Goal: Task Accomplishment & Management: Complete application form

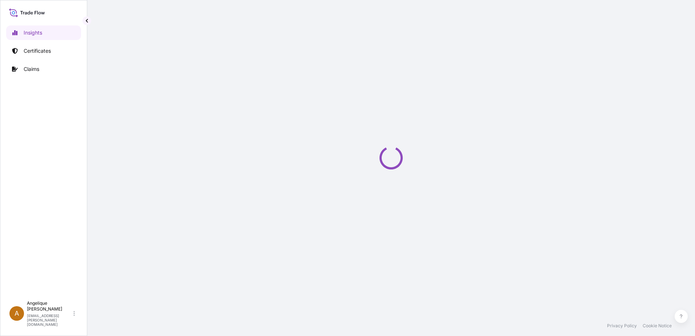
select select "2025"
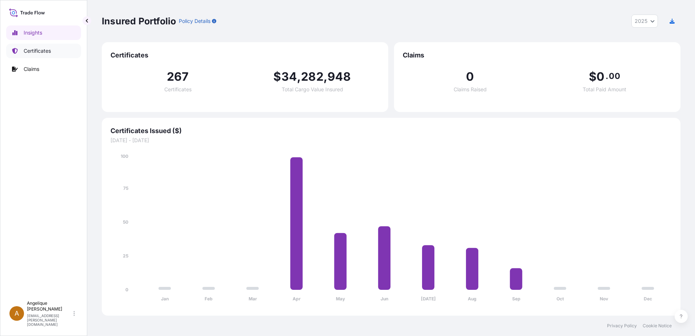
click at [28, 53] on p "Certificates" at bounding box center [37, 50] width 27 height 7
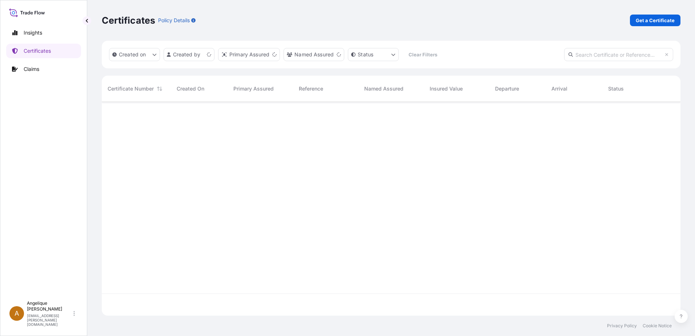
scroll to position [212, 573]
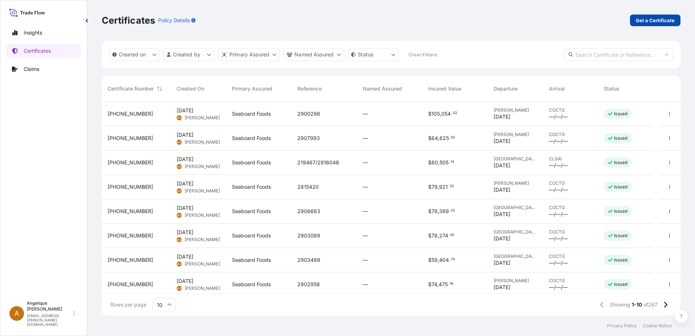
click at [653, 23] on p "Get a Certificate" at bounding box center [655, 20] width 39 height 7
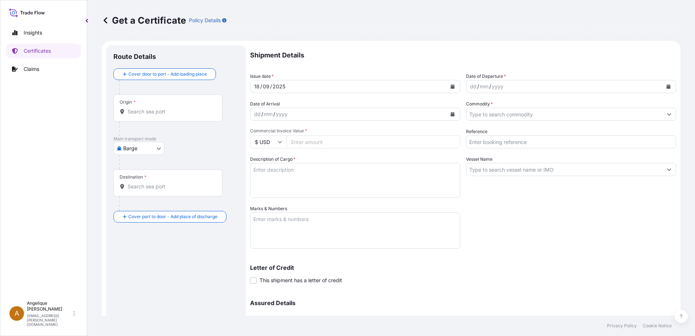
click at [156, 149] on body "Insights Certificates Claims A [PERSON_NAME] [PERSON_NAME][EMAIL_ADDRESS][PERSO…" at bounding box center [347, 168] width 695 height 336
click at [143, 207] on span "Ocean Vessel" at bounding box center [143, 206] width 32 height 7
select select "Ocean Vessel"
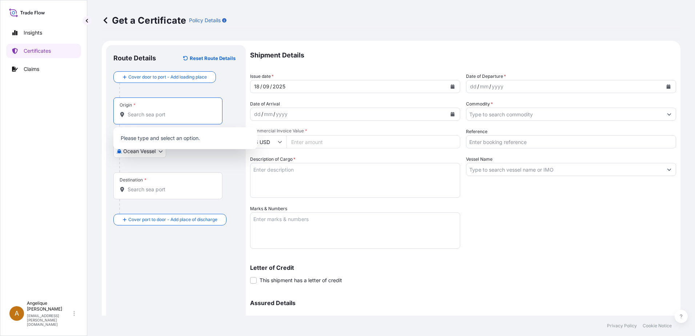
click at [134, 113] on input "Origin *" at bounding box center [171, 114] width 86 height 7
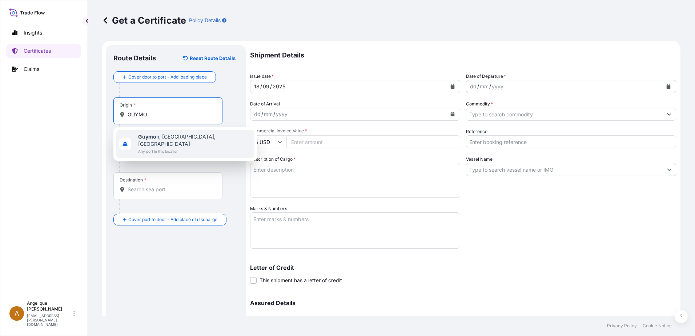
click at [166, 138] on span "Guymo n, [GEOGRAPHIC_DATA], [GEOGRAPHIC_DATA]" at bounding box center [194, 140] width 113 height 15
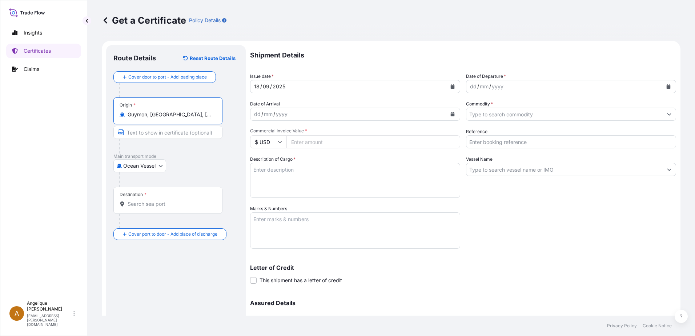
type input "Guymon, [GEOGRAPHIC_DATA], [GEOGRAPHIC_DATA]"
click at [137, 207] on input "Destination *" at bounding box center [171, 203] width 86 height 7
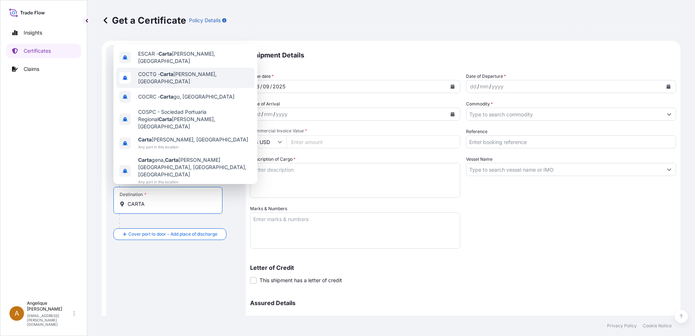
click at [176, 85] on span "COCTG - [PERSON_NAME], [GEOGRAPHIC_DATA]" at bounding box center [194, 78] width 113 height 15
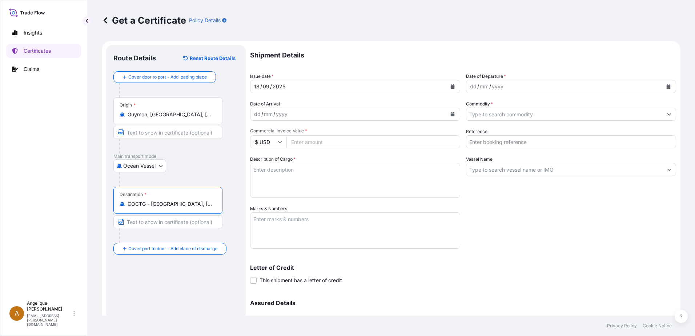
type input "COCTG - [GEOGRAPHIC_DATA], [GEOGRAPHIC_DATA]"
click at [666, 89] on button "Calendar" at bounding box center [669, 87] width 12 height 12
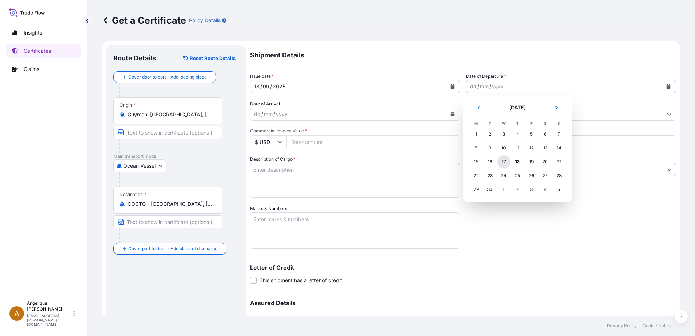
click at [505, 162] on div "17" at bounding box center [503, 161] width 13 height 13
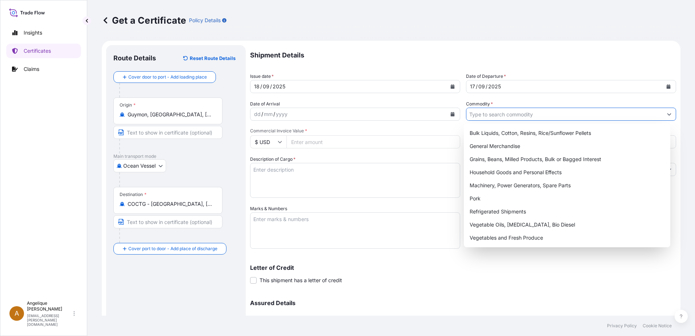
click at [482, 115] on input "Commodity *" at bounding box center [564, 114] width 196 height 13
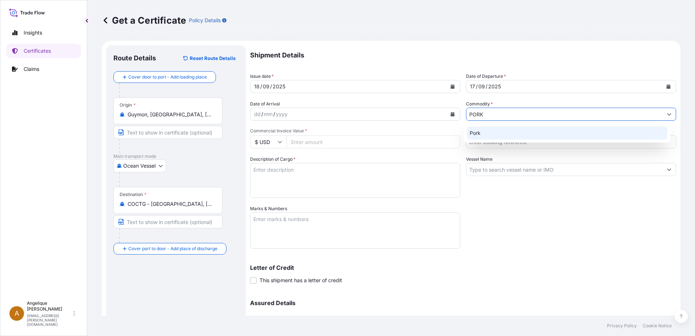
click at [504, 133] on div "Pork" at bounding box center [567, 133] width 201 height 13
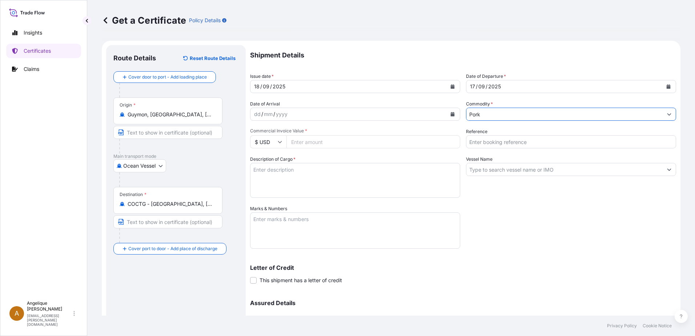
type input "Pork"
click at [299, 141] on input "Commercial Invoice Value *" at bounding box center [374, 141] width 174 height 13
type input "73173.23"
type input "2897991"
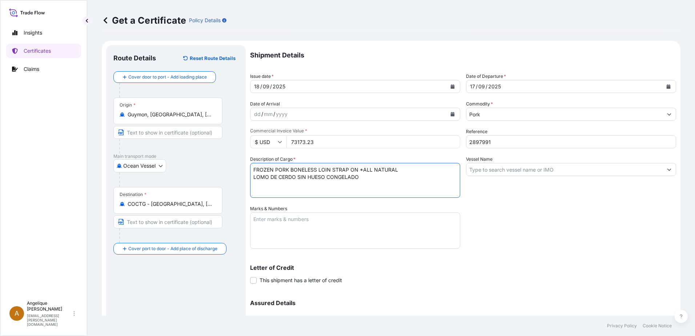
type textarea "FROZEN PORK BONELESS LOIN STRAP ON *ALL NATURAL LOMO DE CERDO SIN HUESO CONGELA…"
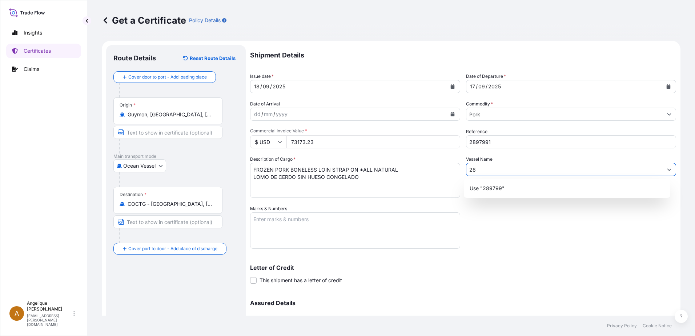
type input "2"
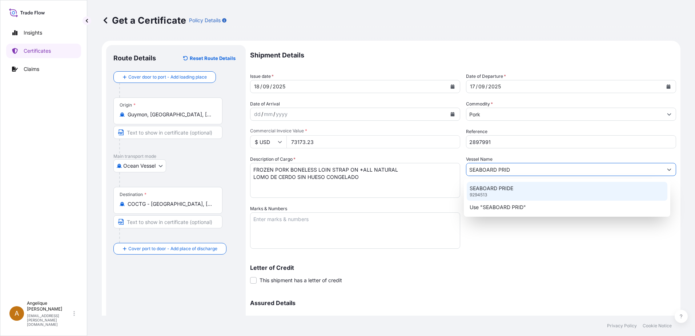
click at [488, 191] on p "SEABOARD PRIDE" at bounding box center [492, 188] width 44 height 7
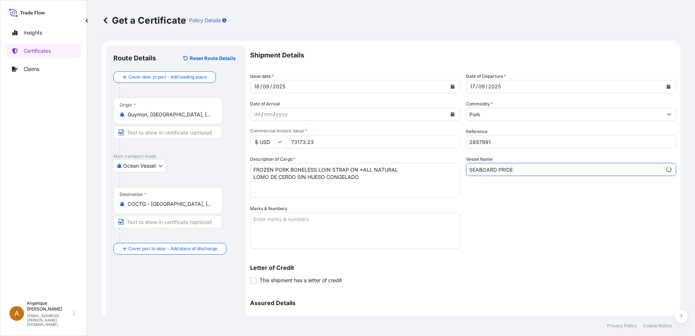
type input "SEABOARD PRIDE"
click at [285, 220] on textarea "Marks & Numbers" at bounding box center [355, 230] width 210 height 36
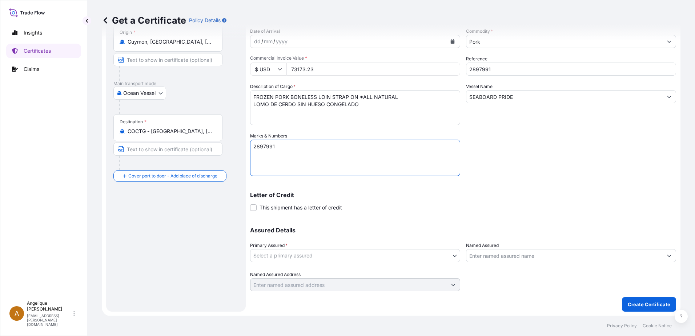
scroll to position [73, 0]
type textarea "2897991"
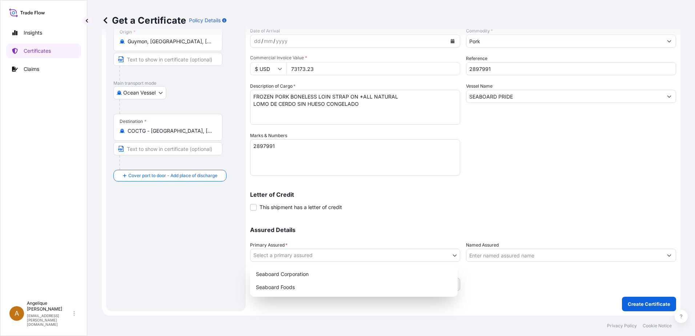
click at [341, 256] on body "Insights Certificates Claims A Angelique Gutierrez angelique.gutierrez@seaboard…" at bounding box center [347, 168] width 695 height 336
click at [308, 288] on div "Seaboard Foods" at bounding box center [354, 287] width 202 height 13
select select "31638"
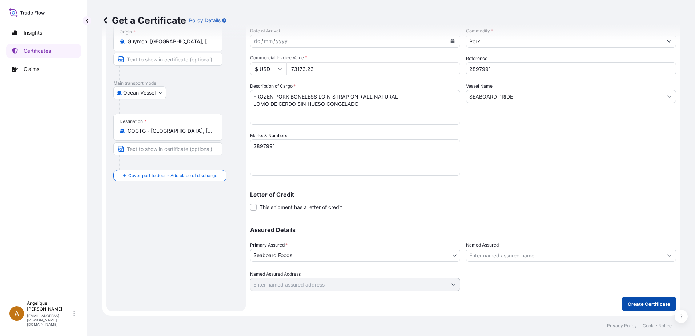
click at [655, 304] on p "Create Certificate" at bounding box center [649, 303] width 43 height 7
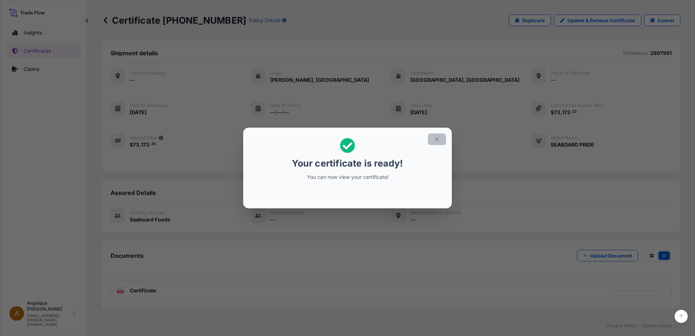
click at [434, 139] on icon "button" at bounding box center [437, 139] width 7 height 7
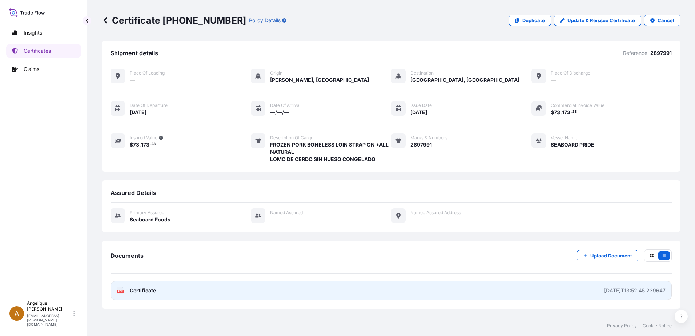
click at [237, 294] on link "PDF Certificate 2025-09-18T13:52:45.239647" at bounding box center [391, 290] width 561 height 19
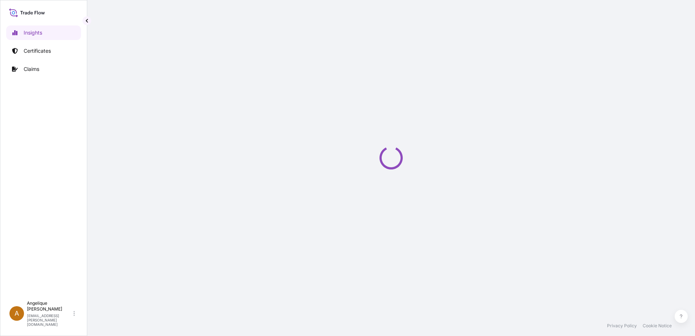
select select "2025"
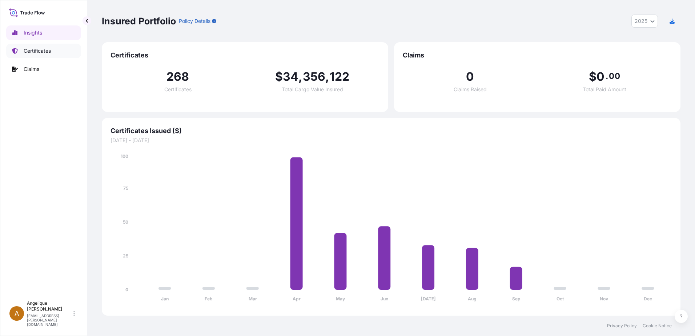
click at [29, 50] on p "Certificates" at bounding box center [37, 50] width 27 height 7
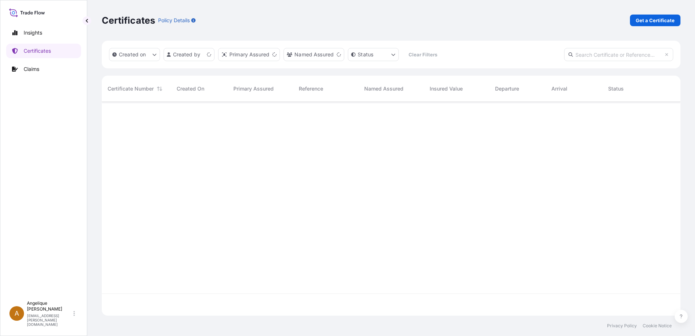
scroll to position [212, 573]
click at [672, 20] on p "Get a Certificate" at bounding box center [655, 20] width 39 height 7
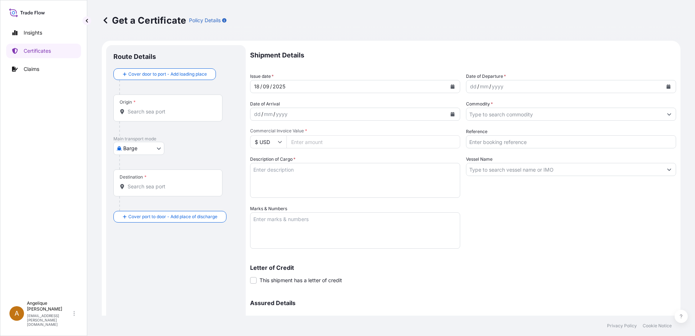
click at [159, 147] on body "Insights Certificates Claims A [PERSON_NAME] [PERSON_NAME][EMAIL_ADDRESS][PERSO…" at bounding box center [347, 168] width 695 height 336
click at [130, 205] on span "Ocean Vessel" at bounding box center [143, 206] width 32 height 7
select select "Ocean Vessel"
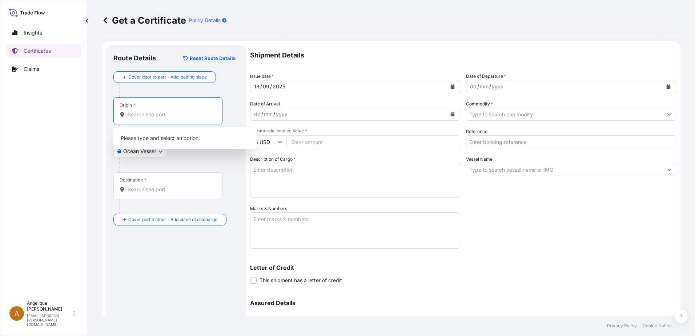
click at [131, 116] on input "Origin *" at bounding box center [171, 114] width 86 height 7
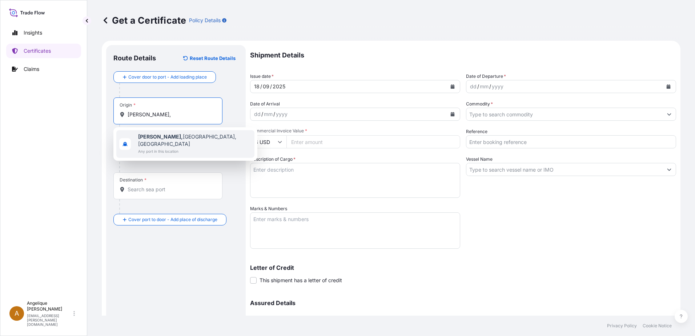
click at [149, 148] on span "Any port in this location" at bounding box center [194, 151] width 113 height 7
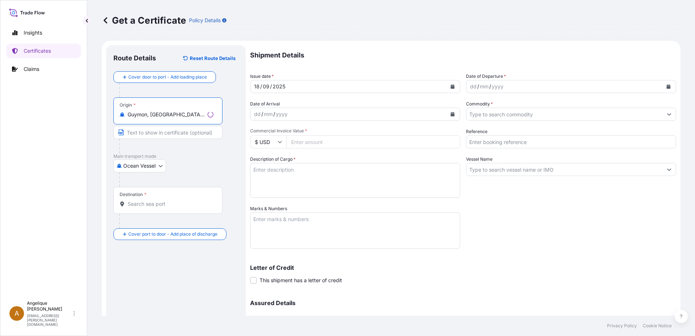
type input "Guymon, [GEOGRAPHIC_DATA], [GEOGRAPHIC_DATA]"
click at [138, 208] on div "Destination *" at bounding box center [167, 200] width 109 height 27
click at [138, 208] on input "Destination *" at bounding box center [171, 203] width 86 height 7
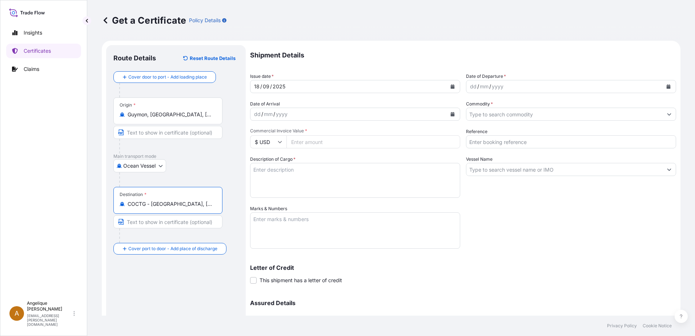
type input "COCTG - [GEOGRAPHIC_DATA], [GEOGRAPHIC_DATA]"
click at [665, 89] on button "Calendar" at bounding box center [669, 87] width 12 height 12
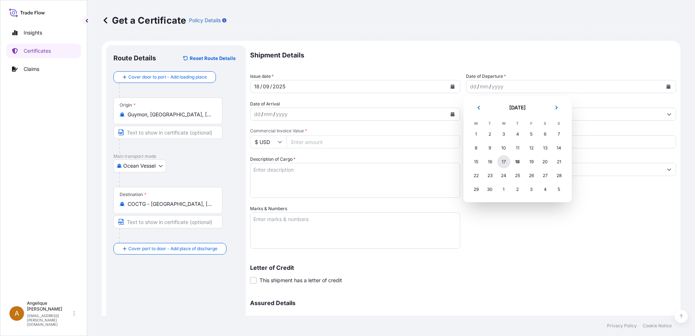
click at [504, 162] on div "17" at bounding box center [503, 161] width 13 height 13
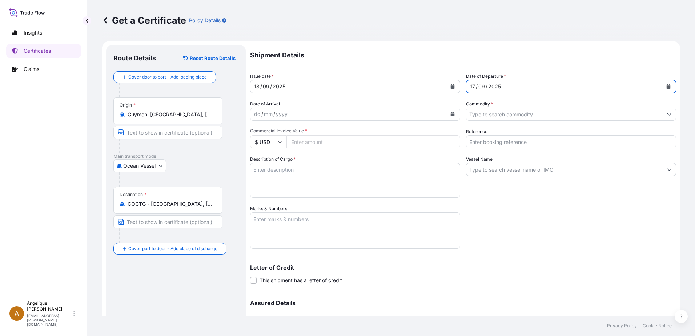
click at [487, 117] on input "Commodity *" at bounding box center [564, 114] width 196 height 13
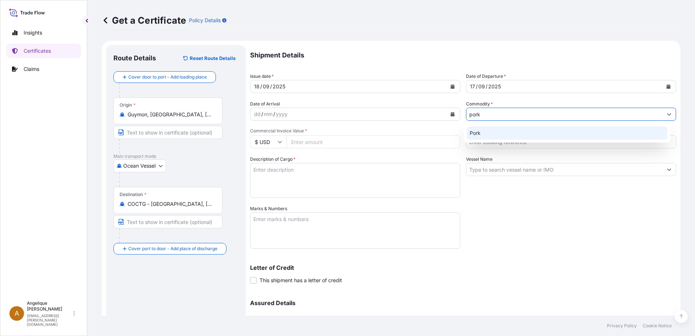
click at [490, 133] on div "Pork" at bounding box center [567, 133] width 201 height 13
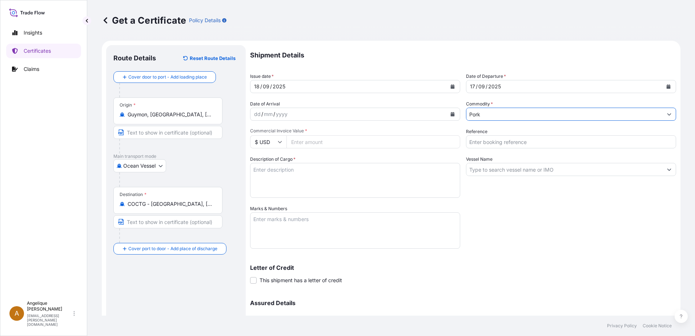
type input "Pork"
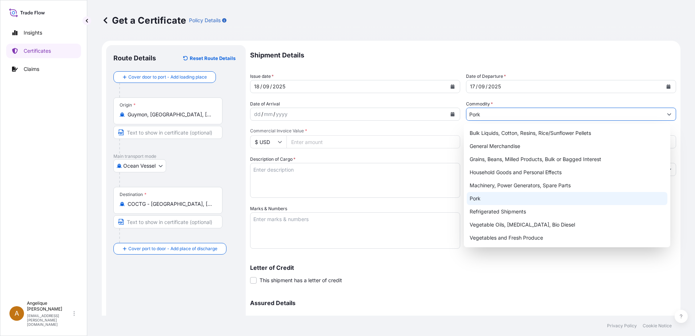
click at [498, 199] on div "Pork" at bounding box center [567, 198] width 201 height 13
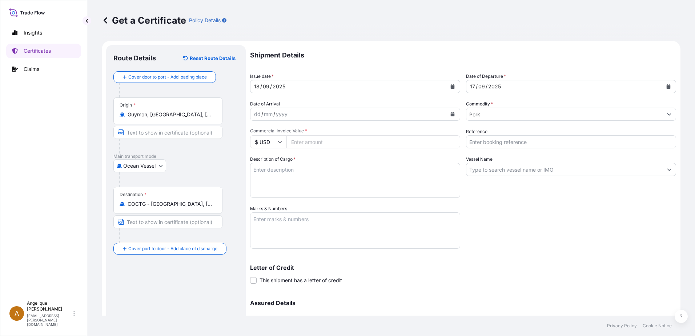
click at [326, 140] on input "Commercial Invoice Value *" at bounding box center [374, 141] width 174 height 13
type input "74755.83"
type input "2897992"
type textarea "f"
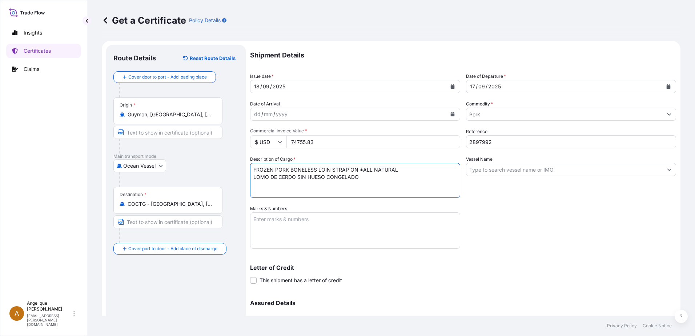
type textarea "FROZEN PORK BONELESS LOIN STRAP ON *ALL NATURAL LOMO DE CERDO SIN HUESO CONGELA…"
click at [489, 169] on input "Vessel Name" at bounding box center [564, 169] width 196 height 13
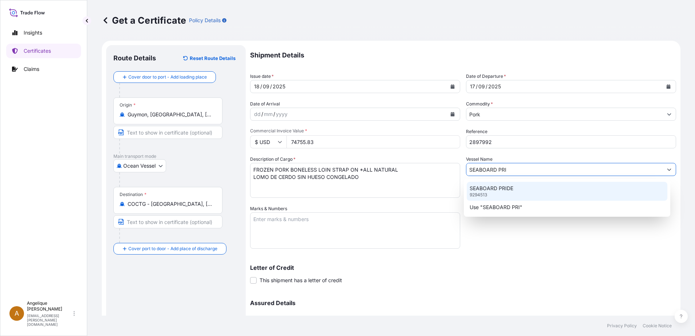
click at [508, 187] on p "SEABOARD PRIDE" at bounding box center [492, 188] width 44 height 7
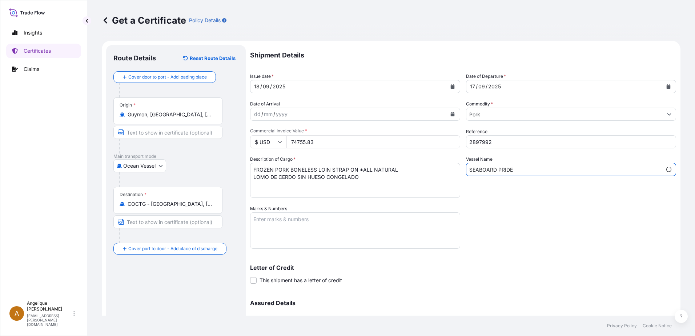
type input "SEABOARD PRIDE"
click at [271, 220] on textarea "Marks & Numbers" at bounding box center [355, 230] width 210 height 36
type textarea "2897992"
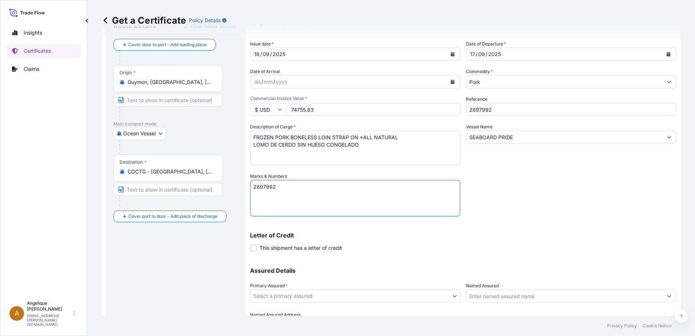
scroll to position [73, 0]
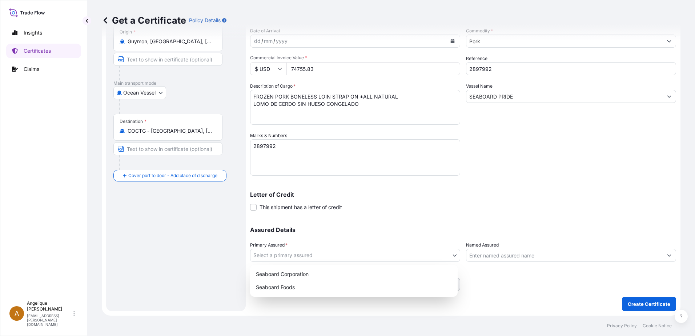
click at [311, 256] on body "Insights Certificates Claims A Angelique Gutierrez angelique.gutierrez@seaboard…" at bounding box center [347, 168] width 695 height 336
click at [292, 289] on div "Seaboard Foods" at bounding box center [354, 287] width 202 height 13
select select "31638"
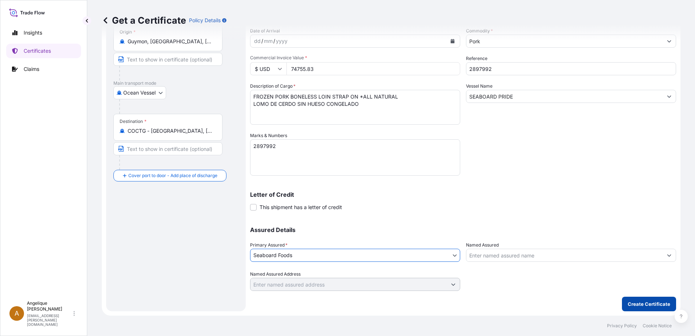
click at [656, 304] on p "Create Certificate" at bounding box center [649, 303] width 43 height 7
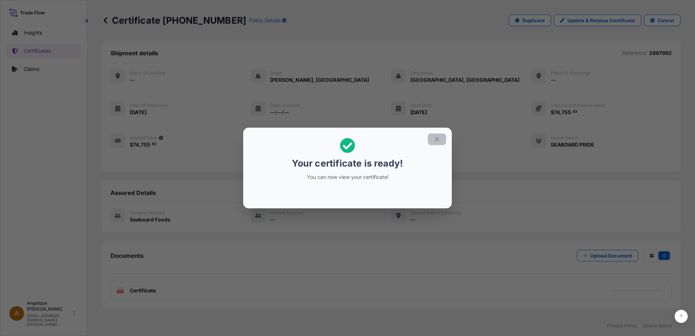
click at [434, 138] on icon "button" at bounding box center [437, 139] width 7 height 7
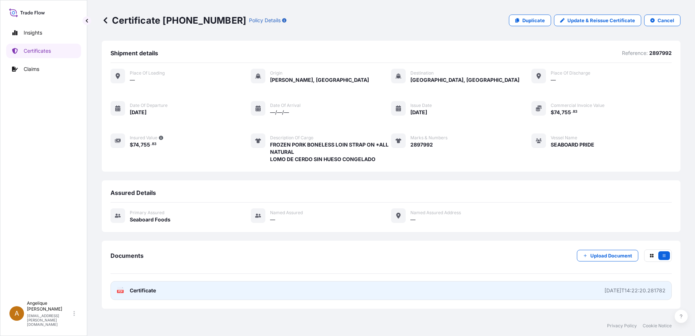
click at [203, 289] on link "PDF Certificate 2025-09-18T14:22:20.281782" at bounding box center [391, 290] width 561 height 19
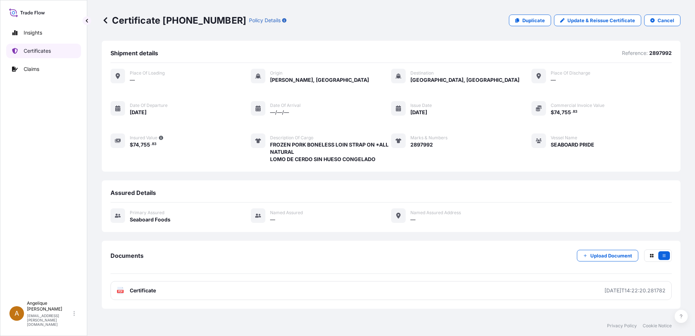
click at [44, 53] on p "Certificates" at bounding box center [37, 50] width 27 height 7
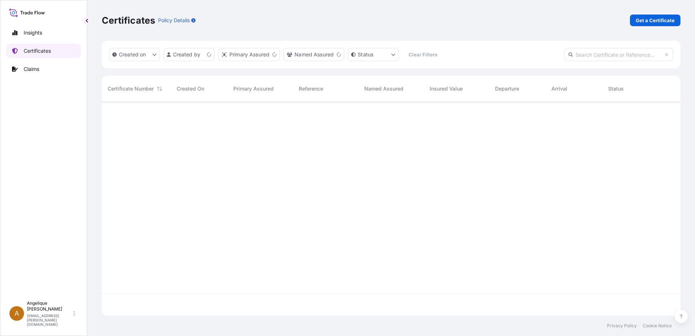
scroll to position [212, 573]
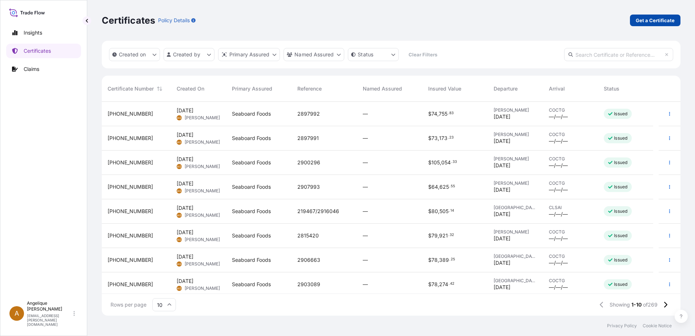
click at [660, 20] on p "Get a Certificate" at bounding box center [655, 20] width 39 height 7
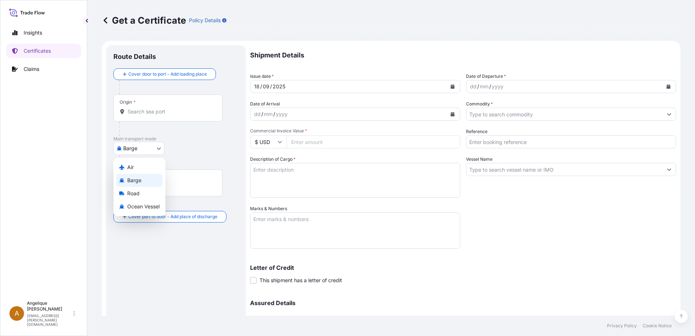
click at [161, 148] on body "Insights Certificates Claims A Angelique Gutierrez angelique.gutierrez@seaboard…" at bounding box center [347, 168] width 695 height 336
click at [131, 209] on span "Ocean Vessel" at bounding box center [143, 206] width 32 height 7
select select "Ocean Vessel"
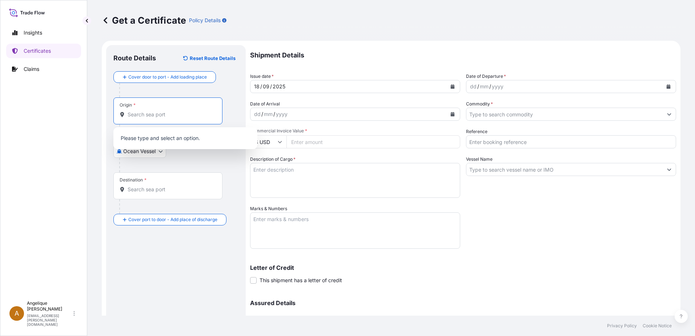
click at [145, 112] on input "Origin *" at bounding box center [171, 114] width 86 height 7
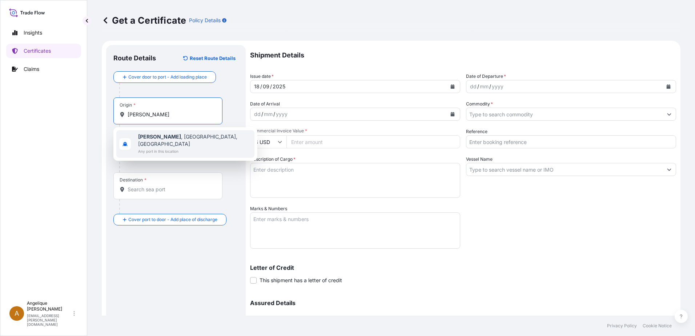
click at [175, 140] on div "Guymon , OK, USA Any port in this location" at bounding box center [194, 144] width 113 height 22
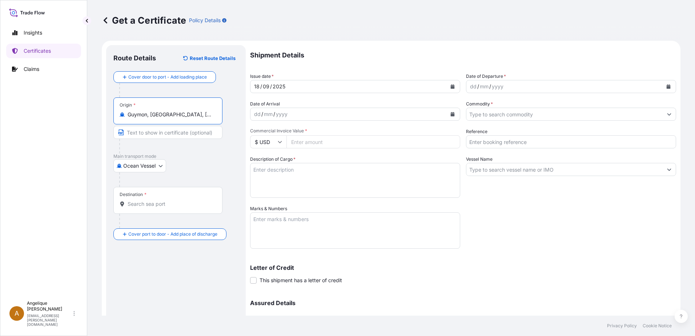
type input "Guymon, [GEOGRAPHIC_DATA], [GEOGRAPHIC_DATA]"
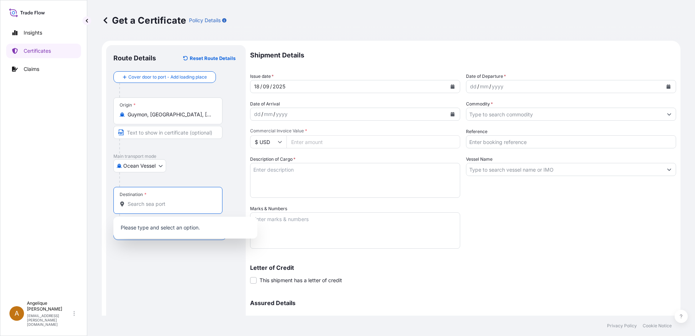
click at [144, 203] on input "Destination *" at bounding box center [171, 203] width 86 height 7
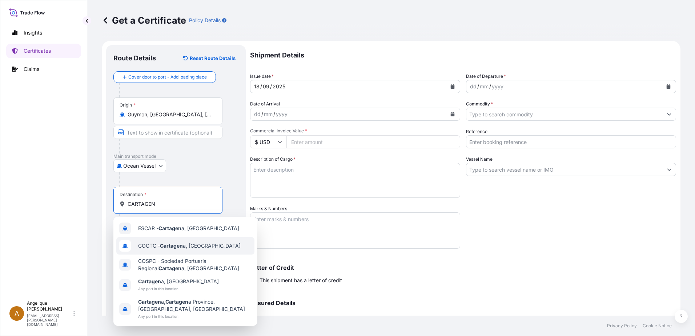
click at [199, 244] on span "COCTG - Cartagen a, Colombia" at bounding box center [189, 245] width 103 height 7
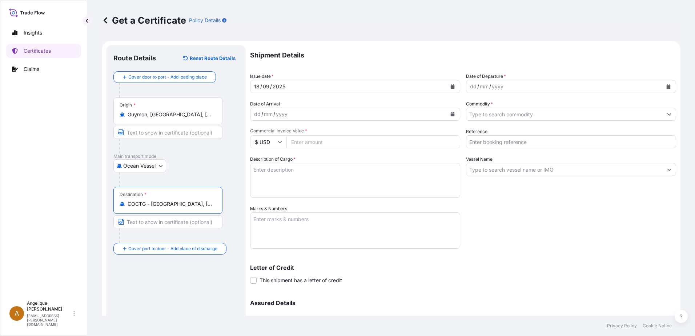
type input "COCTG - [GEOGRAPHIC_DATA], [GEOGRAPHIC_DATA]"
click at [666, 87] on button "Calendar" at bounding box center [669, 87] width 12 height 12
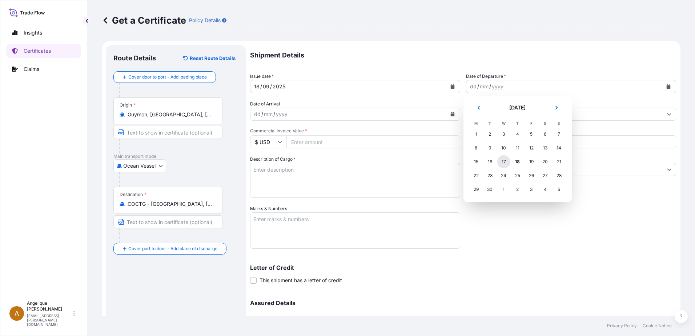
click at [506, 161] on div "17" at bounding box center [503, 161] width 13 height 13
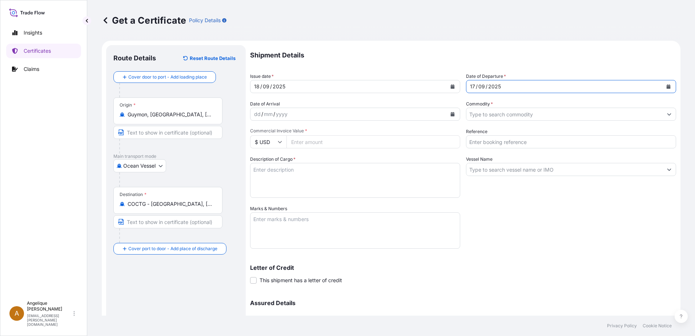
click at [491, 114] on input "Commodity *" at bounding box center [564, 114] width 196 height 13
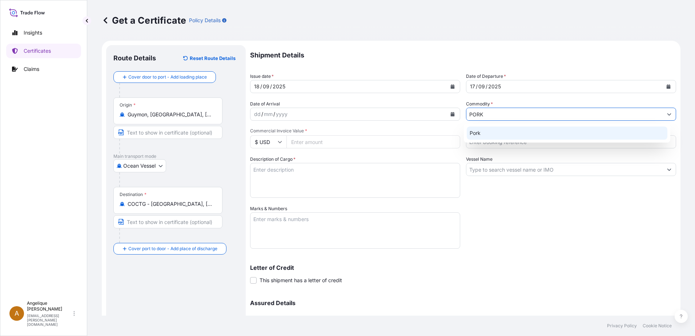
click at [490, 134] on div "Pork" at bounding box center [567, 133] width 201 height 13
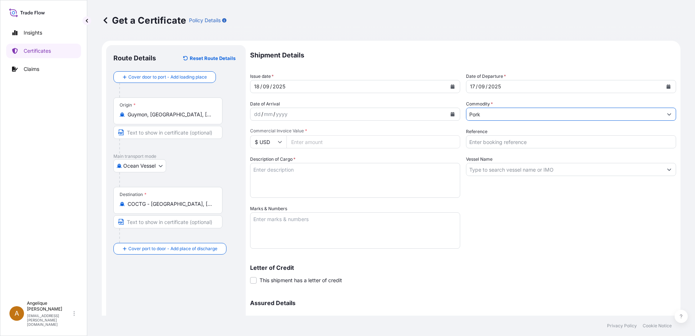
type input "Pork"
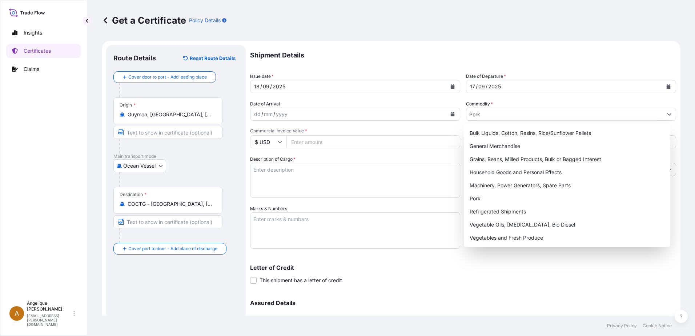
click at [295, 140] on input "Commercial Invoice Value *" at bounding box center [374, 141] width 174 height 13
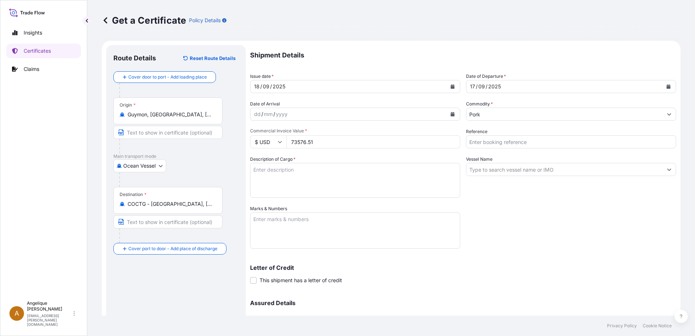
type input "73576.51"
type input "2897993"
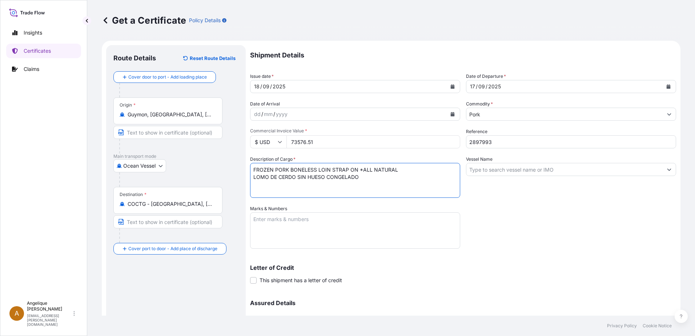
type textarea "FROZEN PORK BONELESS LOIN STRAP ON *ALL NATURAL LOMO DE CERDO SIN HUESO CONGELA…"
click at [476, 169] on input "Vessel Name" at bounding box center [564, 169] width 196 height 13
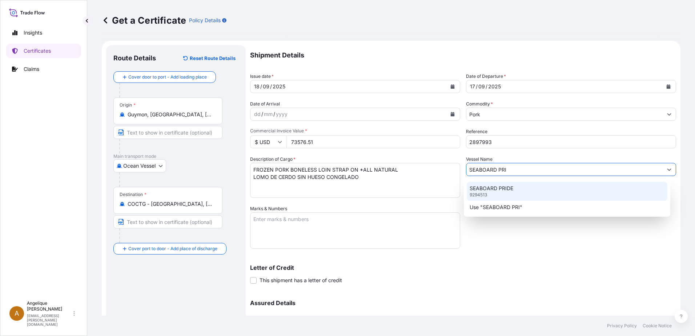
click at [480, 190] on p "SEABOARD PRIDE" at bounding box center [492, 188] width 44 height 7
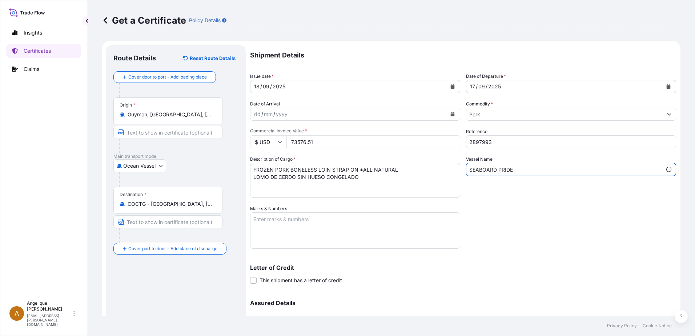
type input "SEABOARD PRIDE"
click at [263, 223] on textarea "Marks & Numbers" at bounding box center [355, 230] width 210 height 36
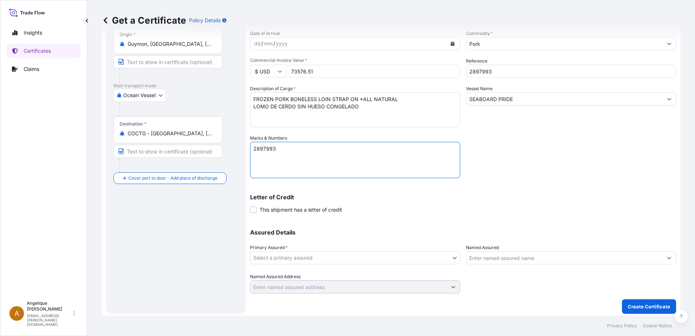
scroll to position [73, 0]
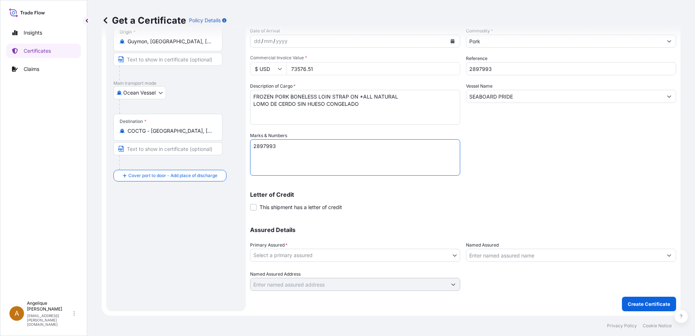
type textarea "2897993"
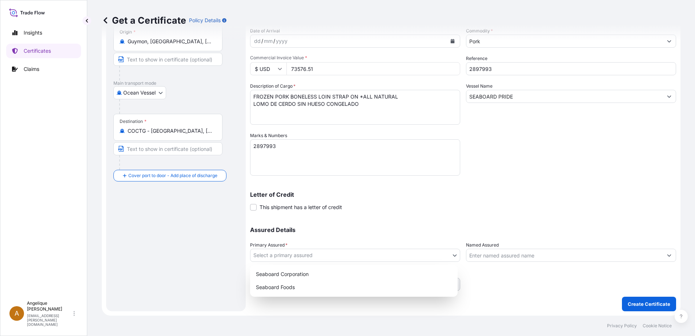
click at [321, 256] on body "1 option available. Insights Certificates Claims A Angelique Gutierrez angeliqu…" at bounding box center [347, 168] width 695 height 336
click at [299, 288] on div "Seaboard Foods" at bounding box center [354, 287] width 202 height 13
select select "31638"
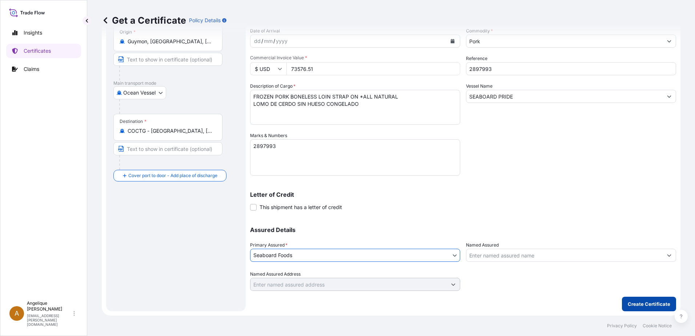
click at [659, 299] on button "Create Certificate" at bounding box center [649, 304] width 54 height 15
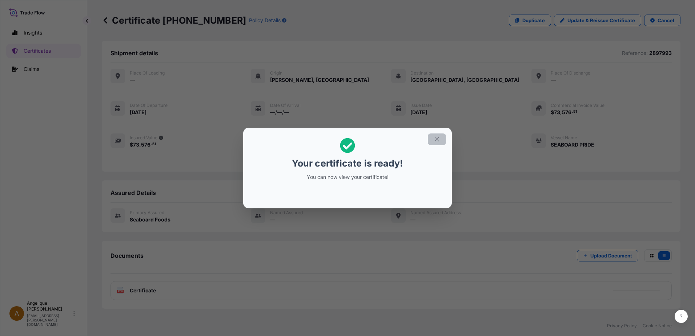
click at [441, 138] on button "button" at bounding box center [437, 139] width 18 height 12
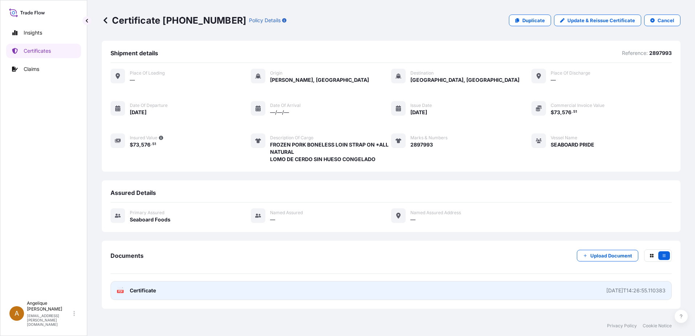
click at [346, 290] on link "PDF Certificate 2025-09-18T14:26:55.110383" at bounding box center [391, 290] width 561 height 19
